Goal: Information Seeking & Learning: Compare options

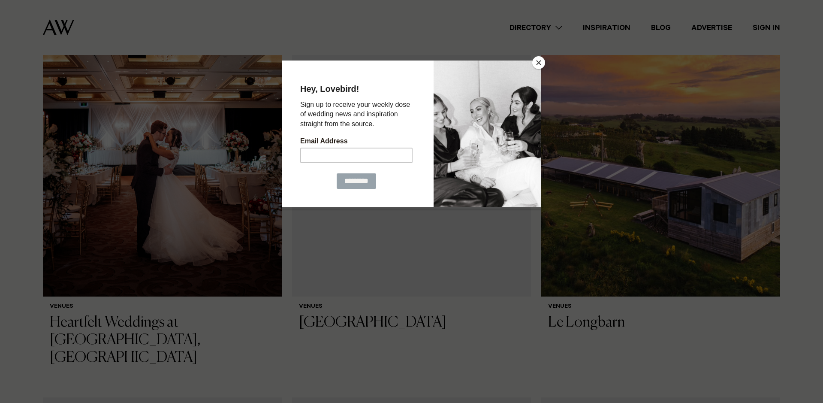
scroll to position [1138, 0]
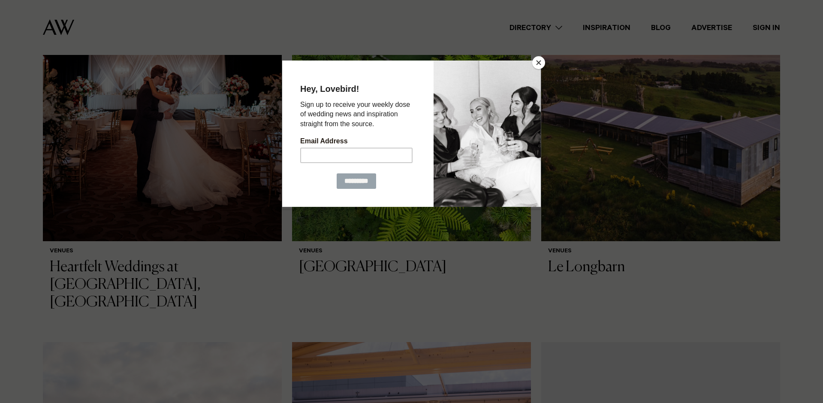
click at [540, 65] on button "Close" at bounding box center [538, 62] width 13 height 13
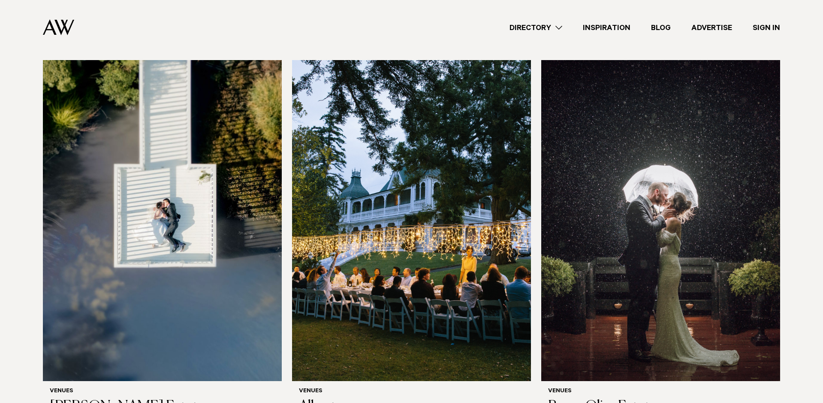
scroll to position [1807, 0]
click at [769, 167] on img at bounding box center [660, 220] width 239 height 320
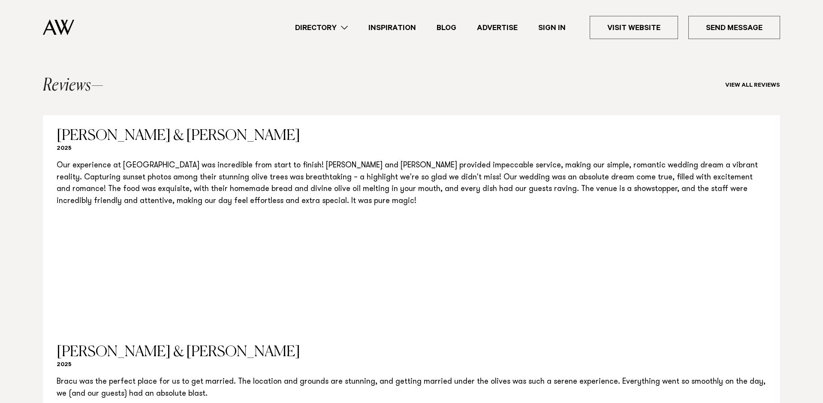
scroll to position [849, 0]
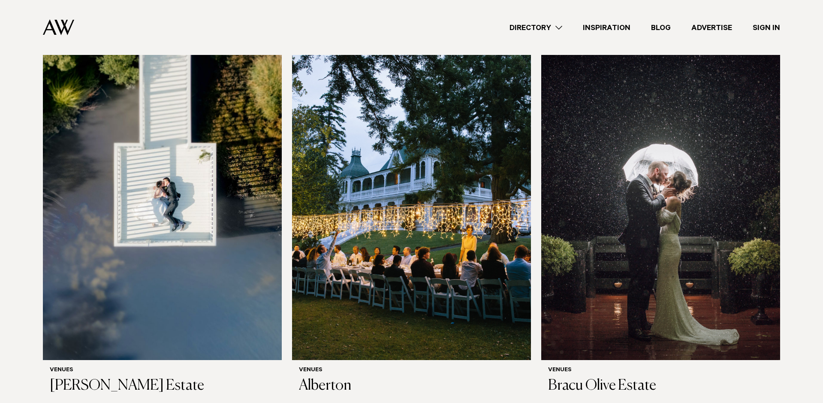
scroll to position [1829, 0]
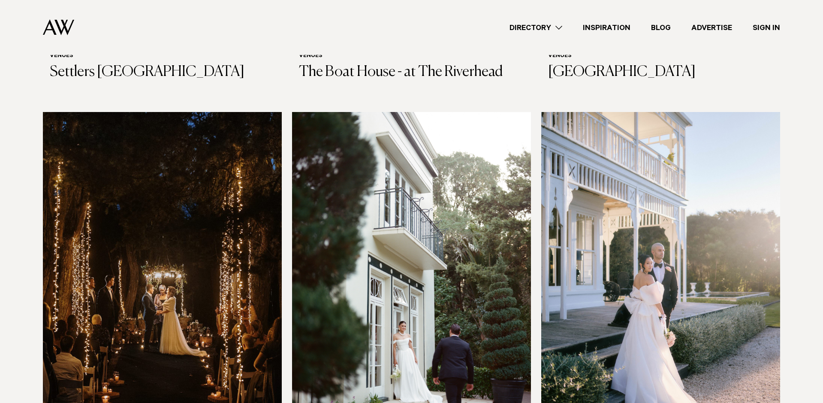
scroll to position [2527, 0]
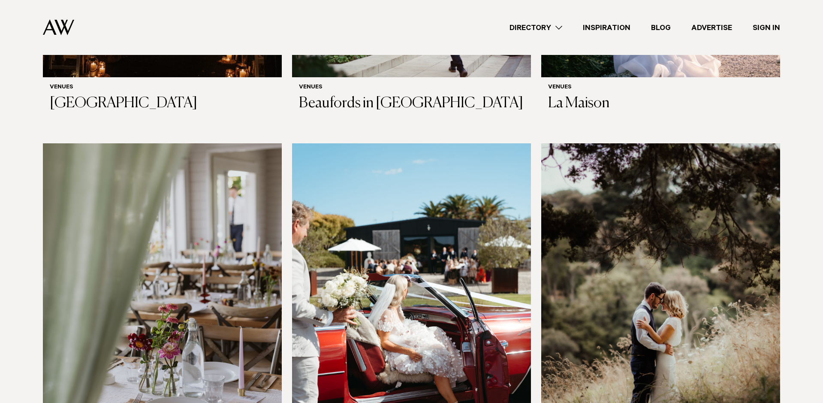
scroll to position [2892, 0]
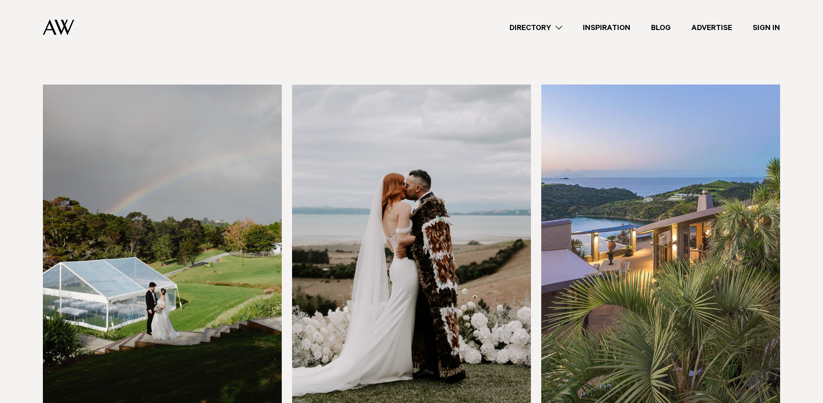
scroll to position [3330, 0]
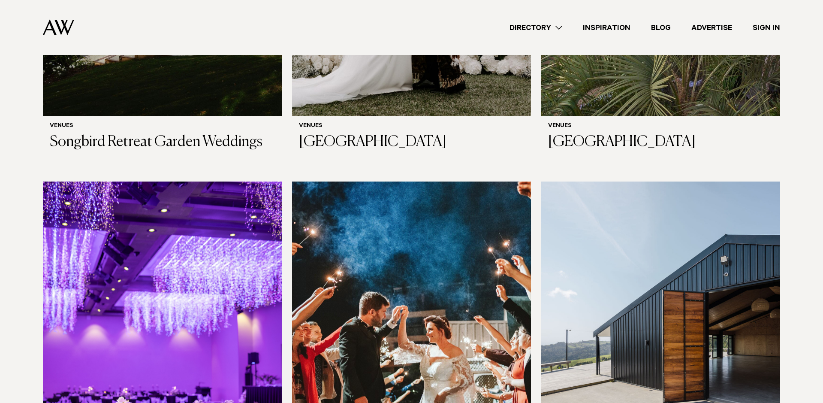
scroll to position [3618, 0]
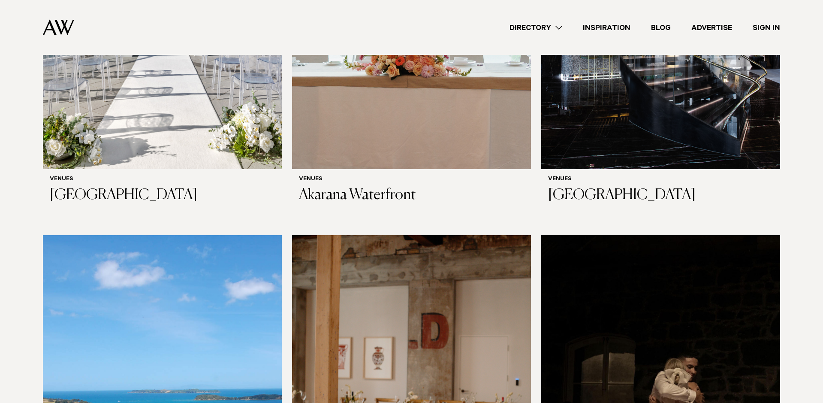
scroll to position [5121, 0]
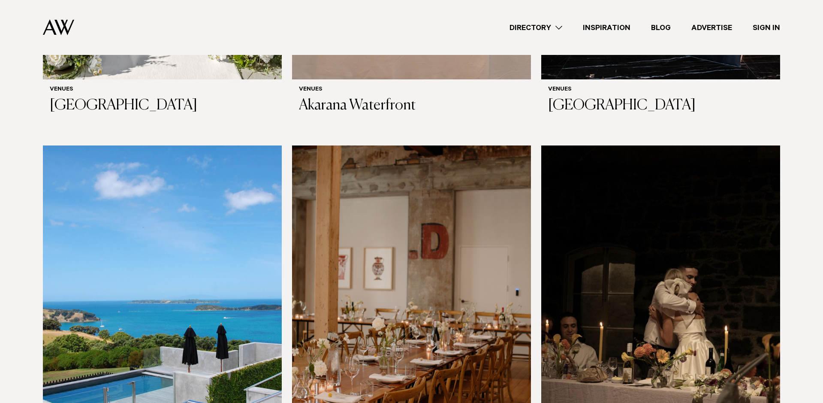
scroll to position [5199, 0]
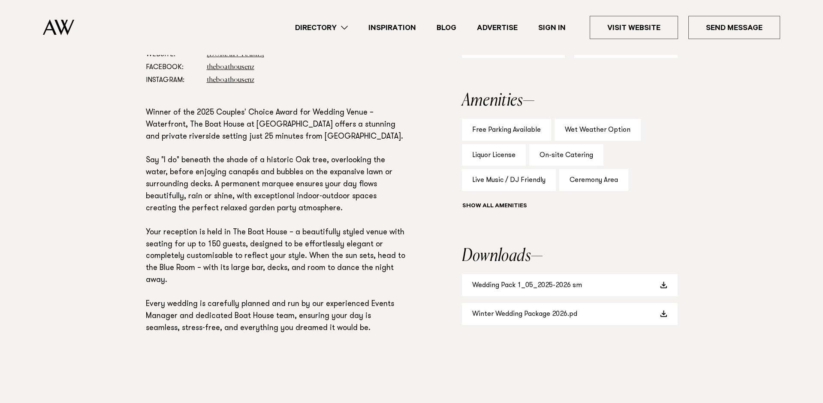
scroll to position [562, 0]
click at [538, 295] on link "Wedding Pack 1_05_2025-2026 sm" at bounding box center [570, 284] width 216 height 22
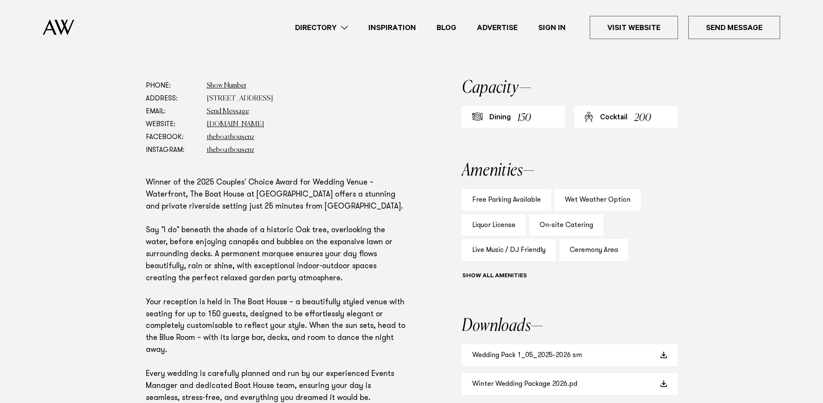
scroll to position [490, 0]
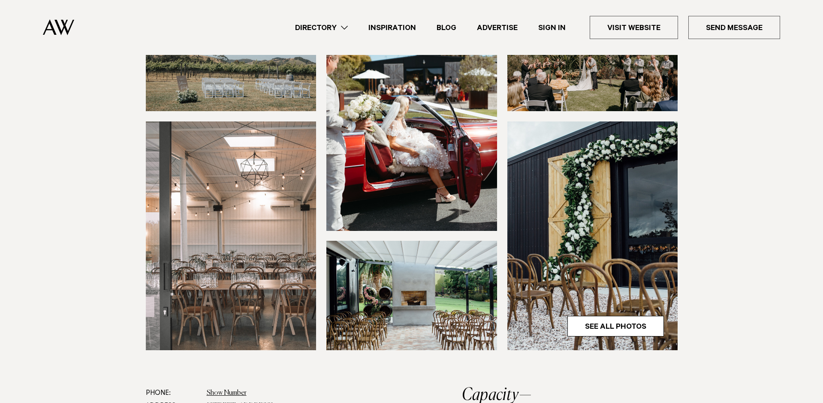
scroll to position [186, 0]
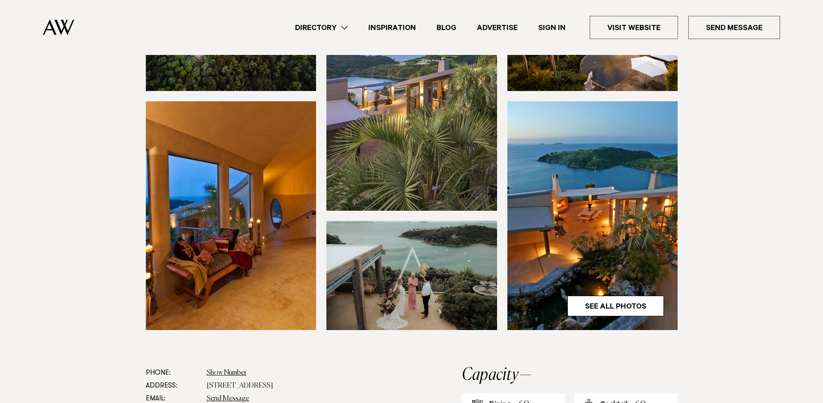
scroll to position [174, 0]
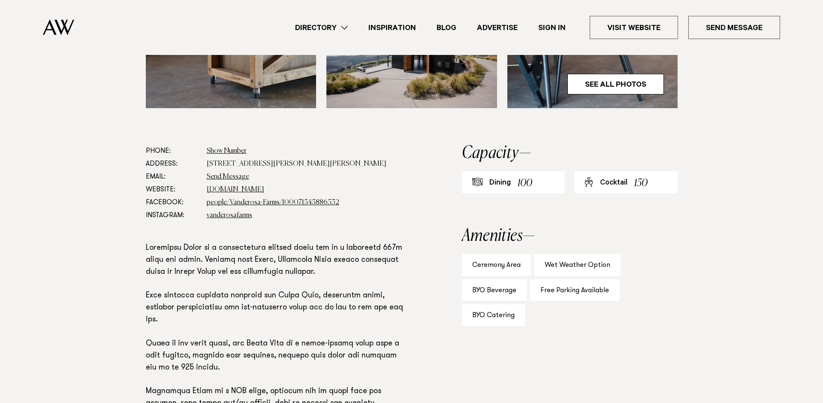
scroll to position [395, 0]
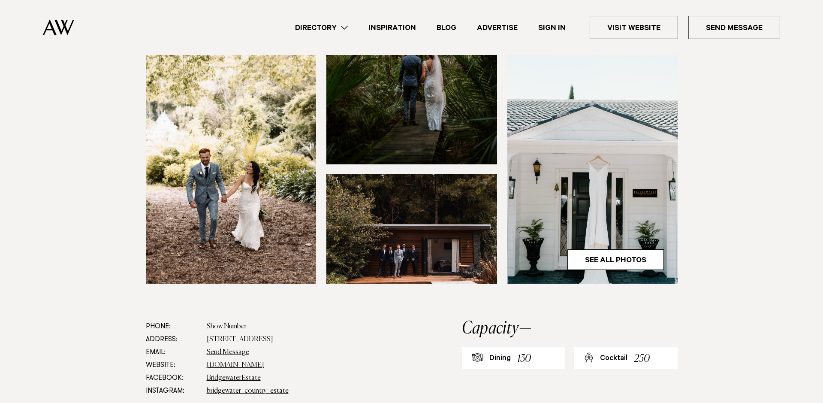
scroll to position [225, 0]
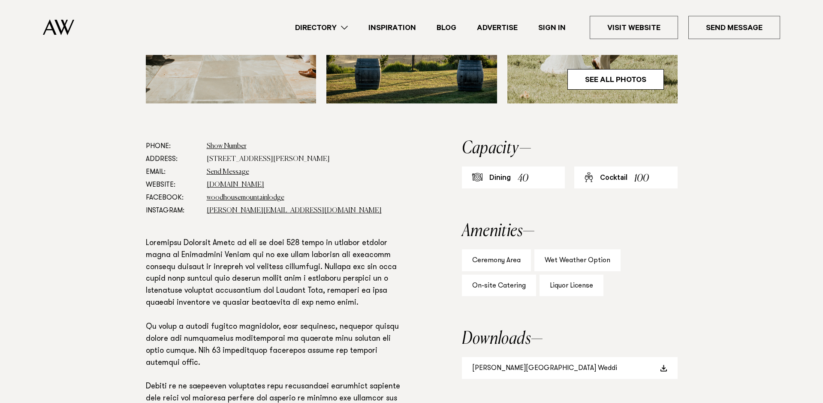
scroll to position [438, 0]
